Goal: Transaction & Acquisition: Register for event/course

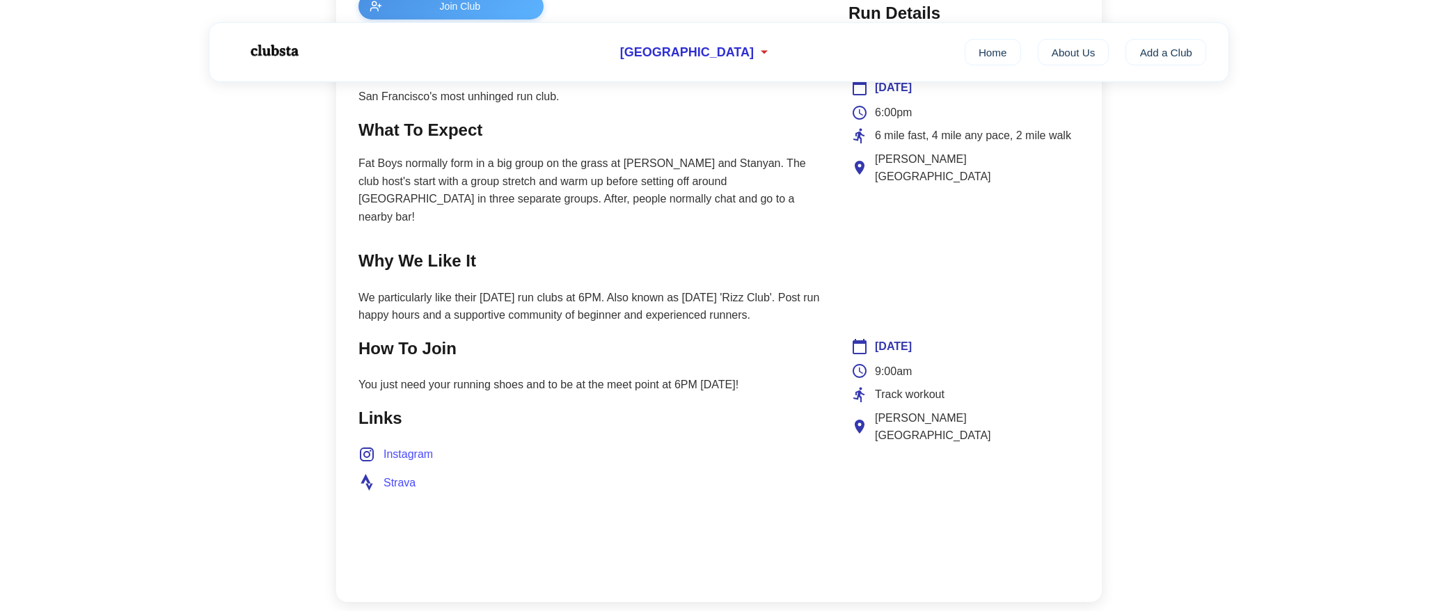
scroll to position [348, 0]
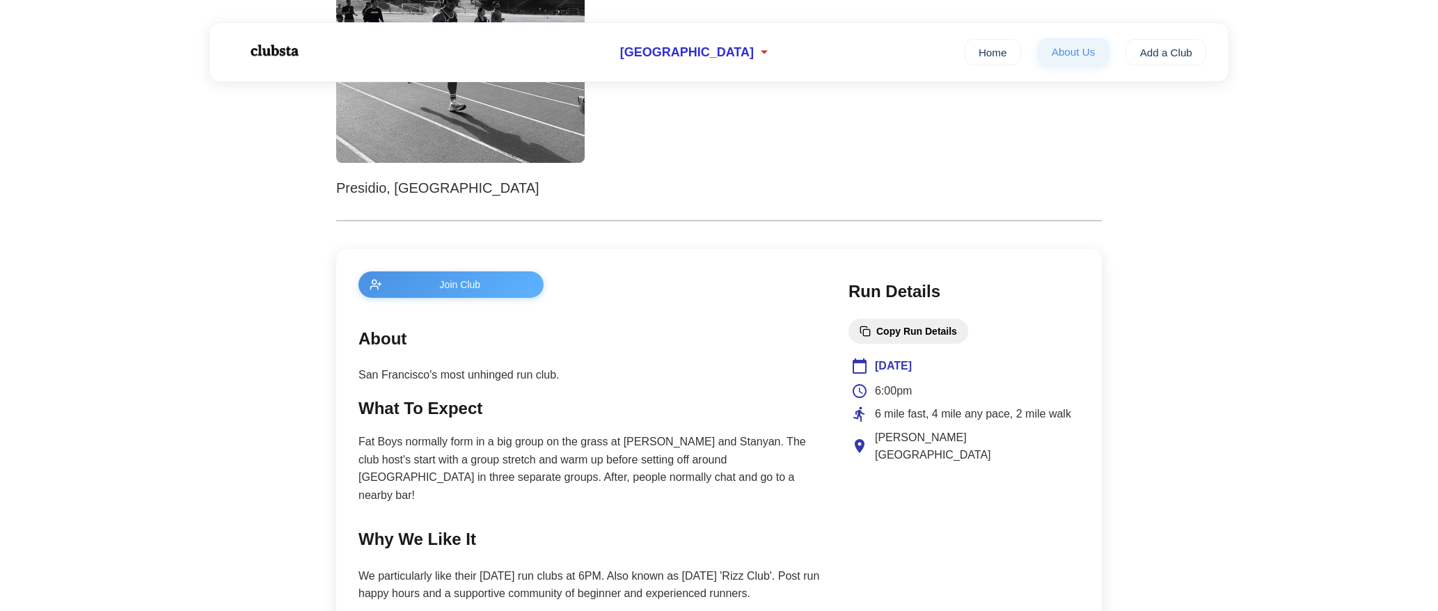
click at [1063, 53] on link "About Us" at bounding box center [1074, 51] width 72 height 26
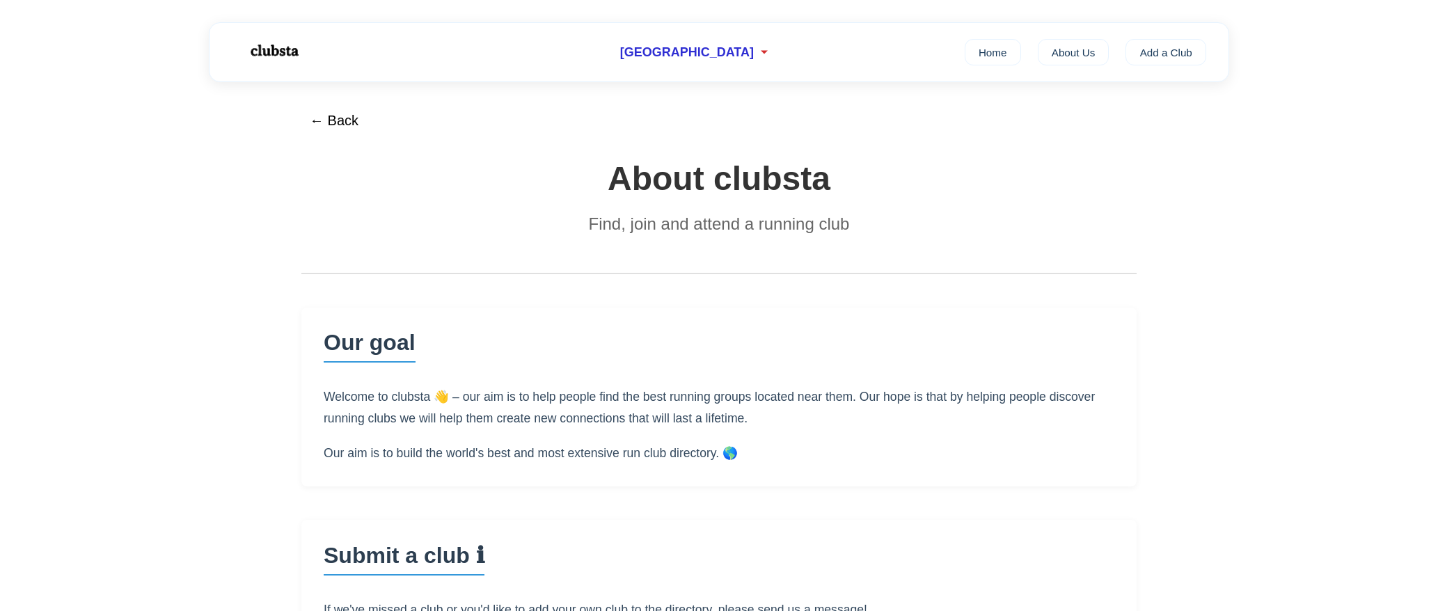
scroll to position [348, 0]
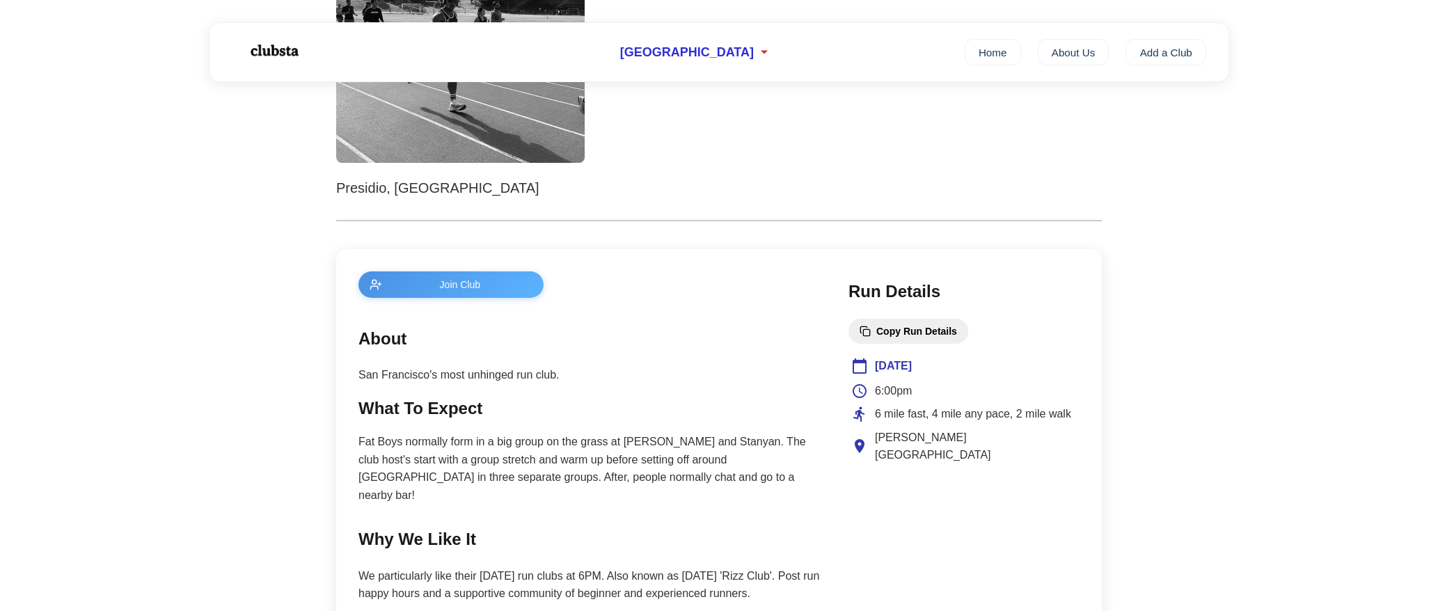
click at [408, 285] on span "Join Club" at bounding box center [460, 284] width 145 height 11
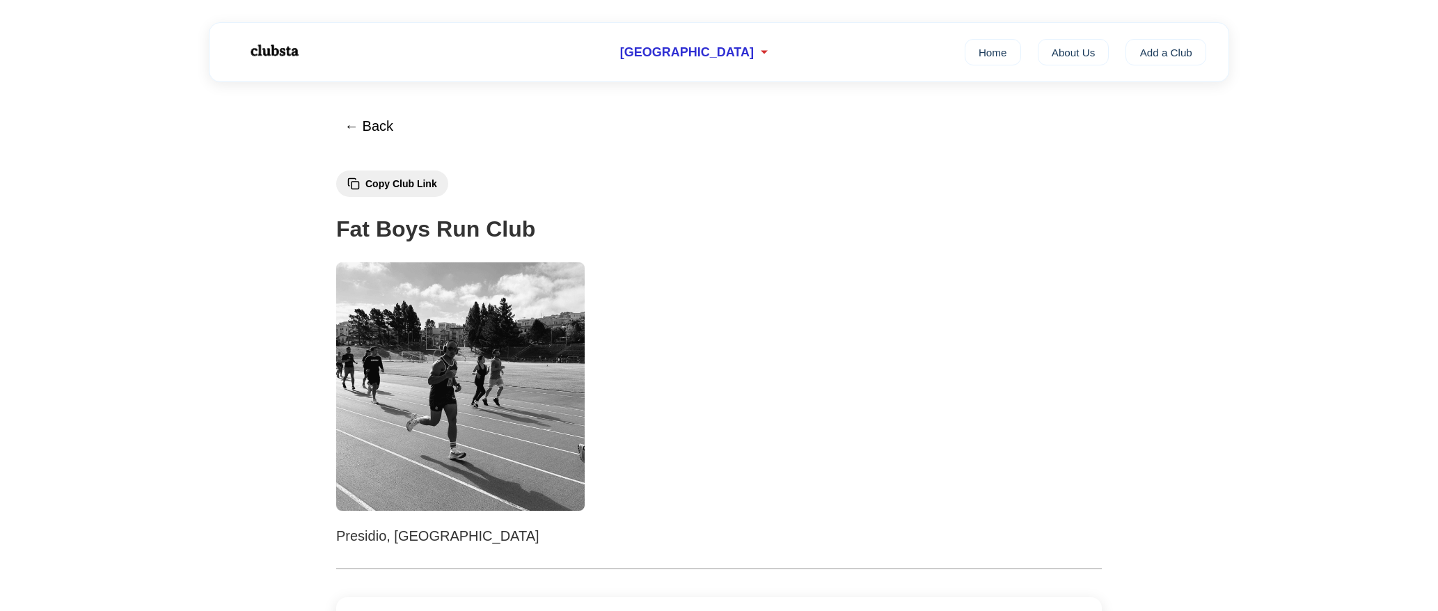
scroll to position [348, 0]
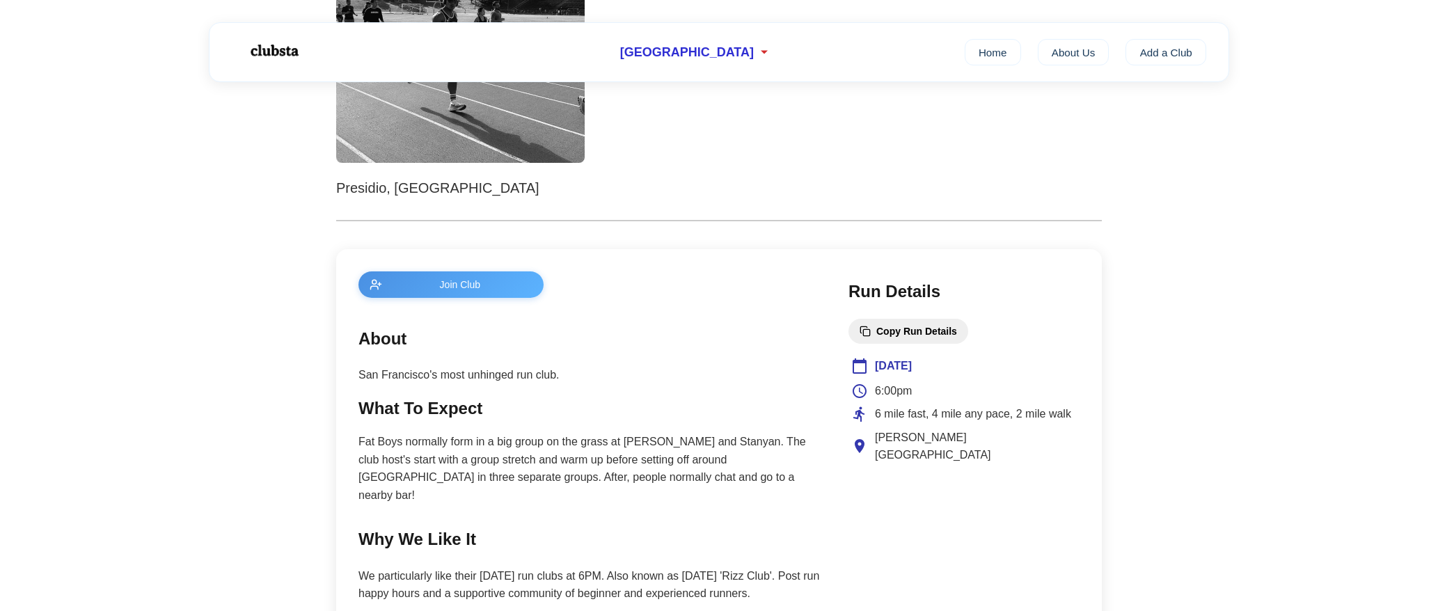
click at [513, 276] on button "Join Club" at bounding box center [450, 284] width 185 height 26
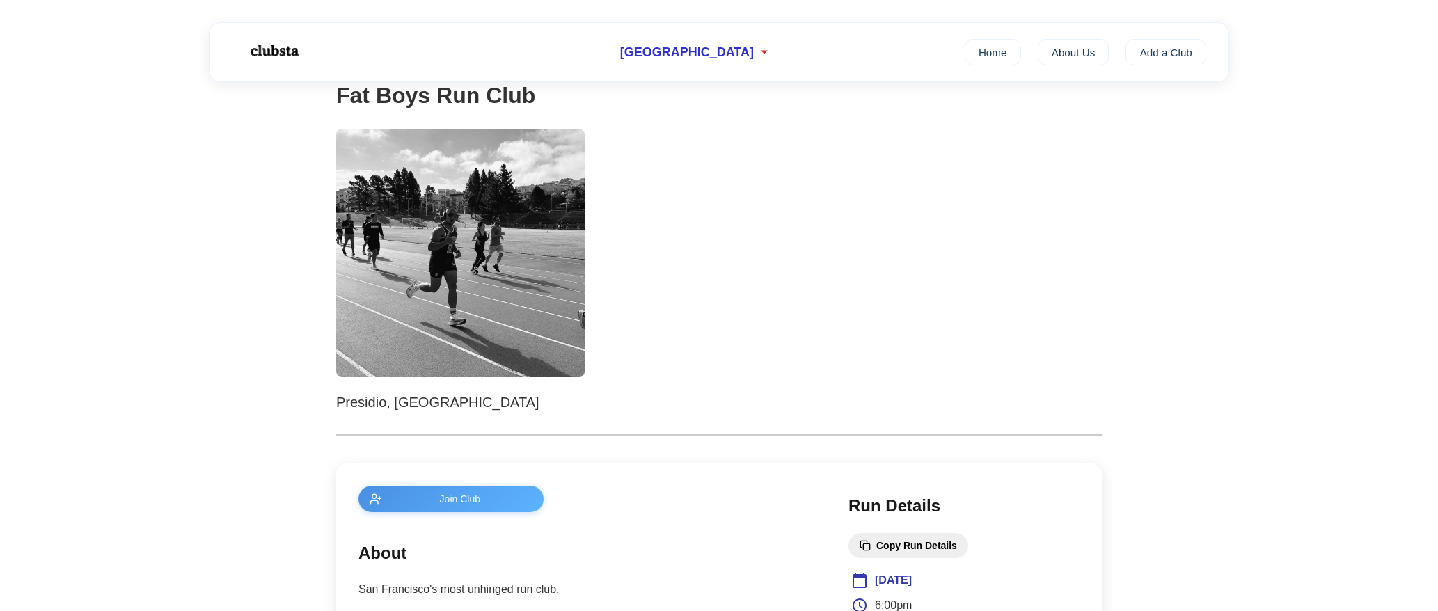
scroll to position [0, 0]
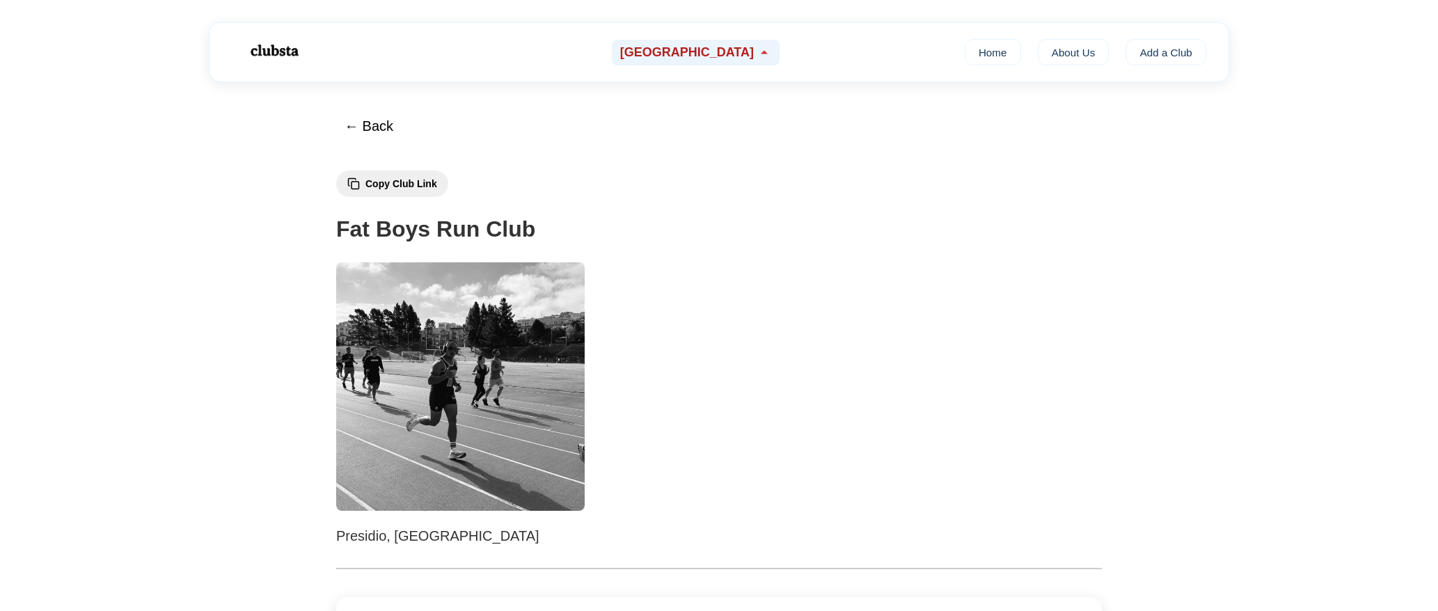
click at [731, 56] on div "[GEOGRAPHIC_DATA]" at bounding box center [696, 53] width 168 height 26
click at [881, 212] on h1 "Fat Boys Run Club" at bounding box center [718, 229] width 765 height 35
click at [757, 51] on icon at bounding box center [764, 52] width 14 height 14
drag, startPoint x: 917, startPoint y: 317, endPoint x: 880, endPoint y: 328, distance: 38.5
click at [917, 319] on div at bounding box center [718, 386] width 765 height 248
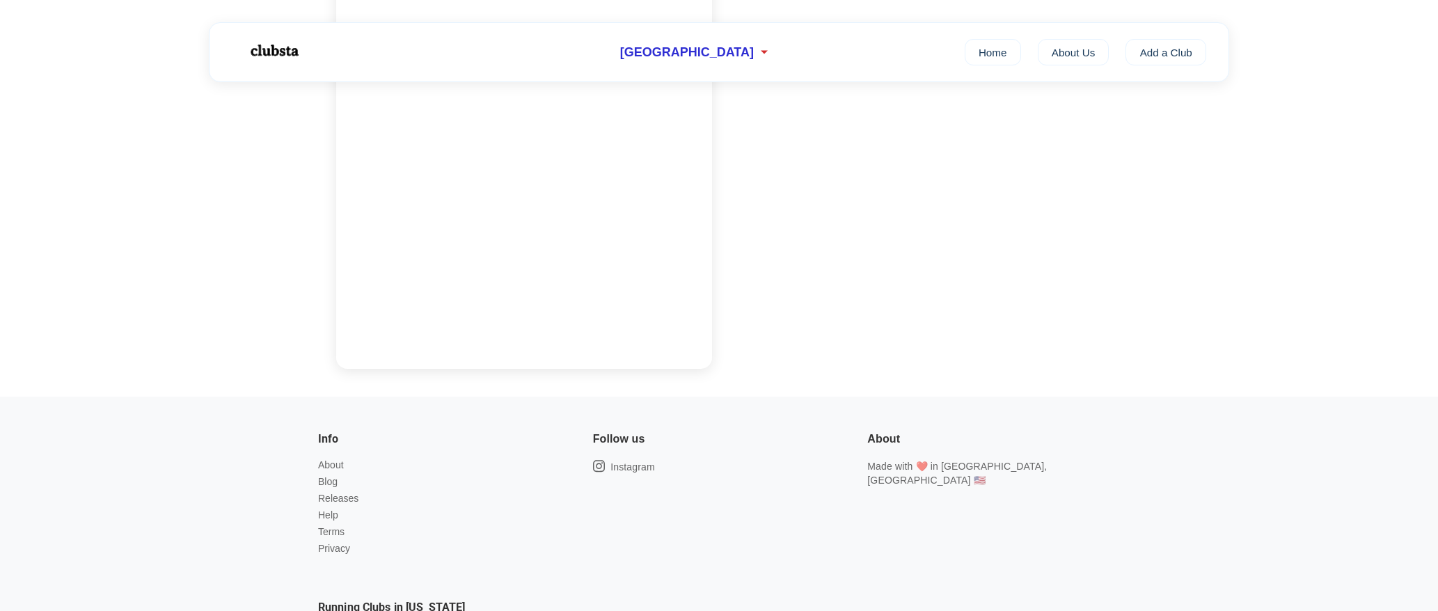
scroll to position [1183, 0]
